Goal: Task Accomplishment & Management: Use online tool/utility

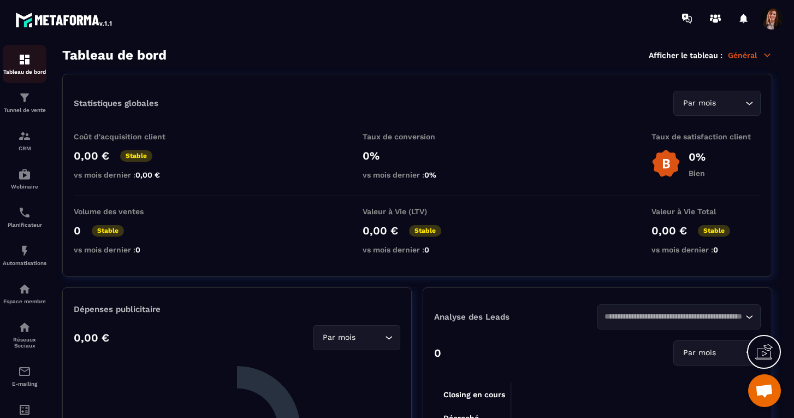
scroll to position [3023, 0]
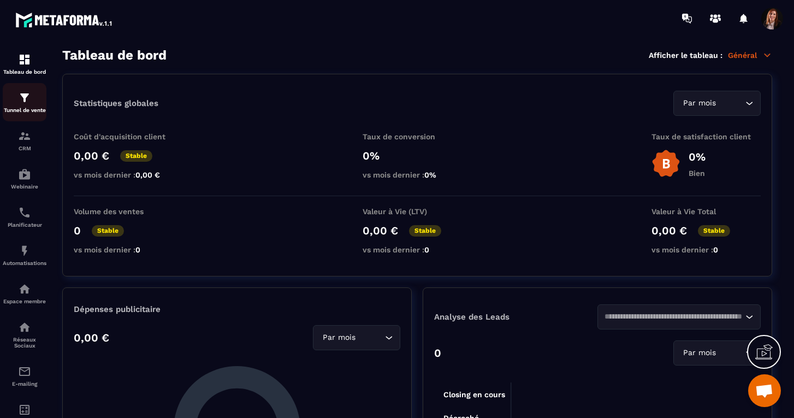
click at [23, 103] on img at bounding box center [24, 97] width 13 height 13
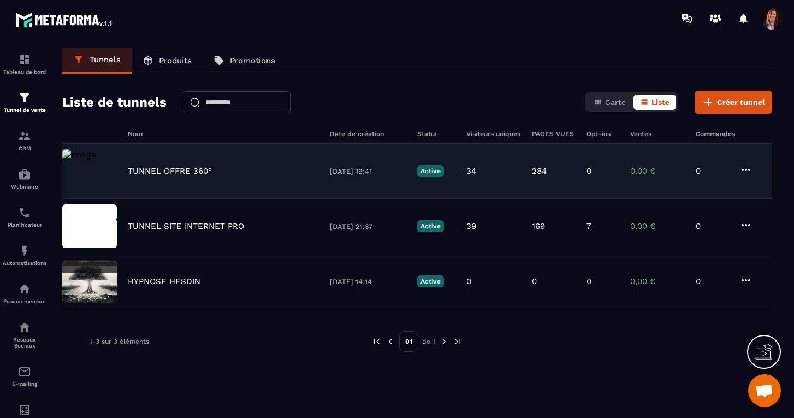
click at [165, 169] on p "TUNNEL OFFRE 360°" at bounding box center [170, 171] width 84 height 10
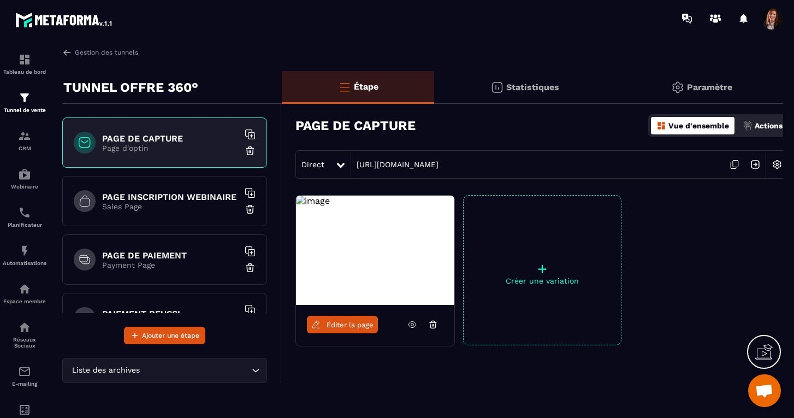
click at [165, 151] on p "Page d'optin" at bounding box center [170, 148] width 136 height 9
click at [344, 321] on span "Éditer la page" at bounding box center [349, 324] width 47 height 8
